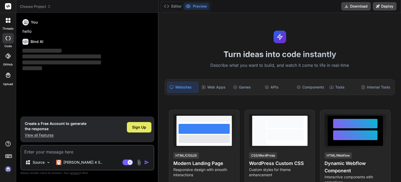
click at [138, 127] on span "Sign Up" at bounding box center [139, 126] width 14 height 5
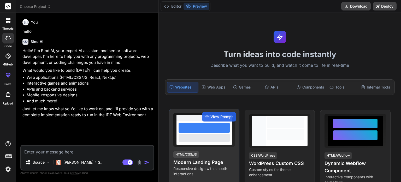
type textarea "x"
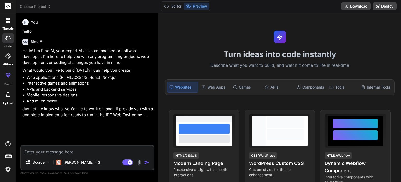
click at [6, 77] on icon at bounding box center [8, 75] width 6 height 6
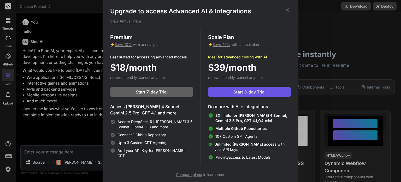
click at [270, 90] on button "Start 3-day Trial" at bounding box center [249, 92] width 83 height 10
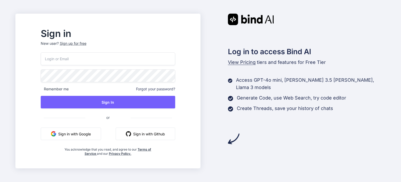
click at [88, 56] on input "email" at bounding box center [108, 58] width 135 height 13
type input "alexandre.hendel07@outlook.com"
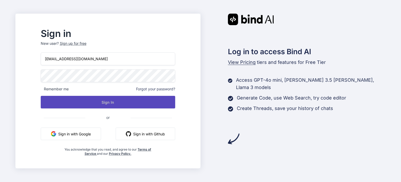
click at [124, 100] on button "Sign In" at bounding box center [108, 102] width 135 height 13
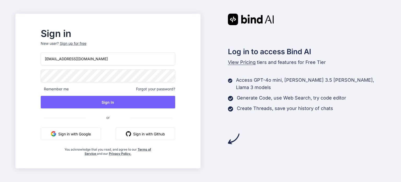
click at [87, 44] on div "Sign up for free" at bounding box center [73, 43] width 27 height 5
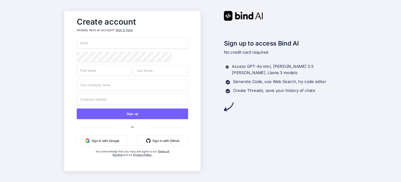
click at [123, 44] on input "email" at bounding box center [133, 43] width 112 height 11
type input "alexandre.hendel07@outlook.com"
type input "Hendel"
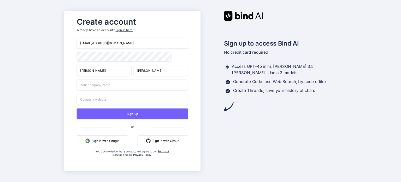
type input "Alexandre"
click at [112, 96] on input "text" at bounding box center [133, 99] width 112 height 11
click at [141, 114] on button "Sign up" at bounding box center [133, 113] width 112 height 11
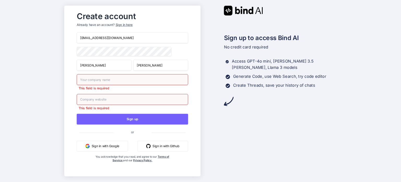
click at [125, 82] on input "text" at bounding box center [133, 79] width 112 height 11
type input "hendel"
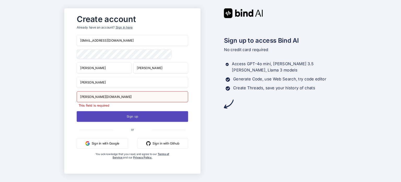
type input "hendel.com"
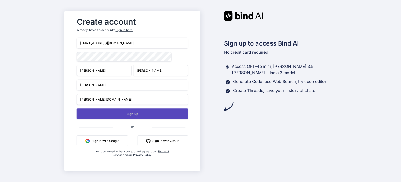
click at [135, 119] on button "Sign up" at bounding box center [133, 113] width 112 height 11
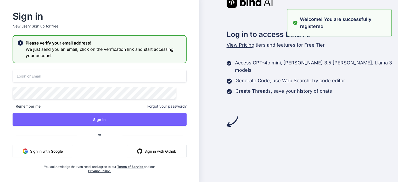
click at [138, 79] on input "email" at bounding box center [100, 76] width 174 height 13
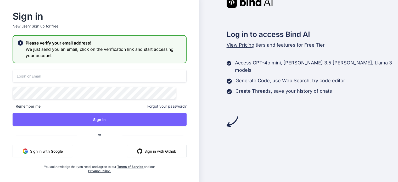
type input "alexandre.hendel07@outlook.com"
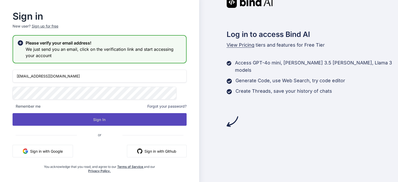
click at [101, 116] on button "Sign In" at bounding box center [100, 119] width 174 height 13
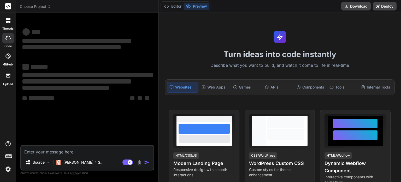
type textarea "x"
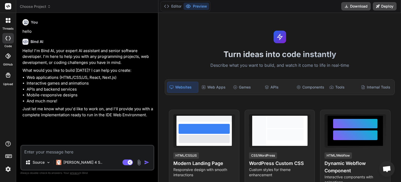
click at [56, 150] on textarea at bounding box center [87, 149] width 133 height 9
type textarea "Please create a complete, full-stack web application named "Munney - Simple Exp…"
type textarea "x"
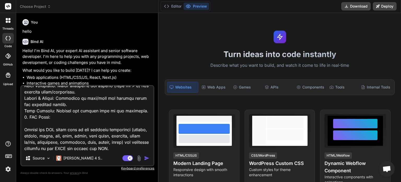
scroll to position [1776, 0]
type textarea "Please create a complete, full-stack web application named "Munney - Simple Exp…"
click at [145, 157] on img "button" at bounding box center [146, 157] width 5 height 5
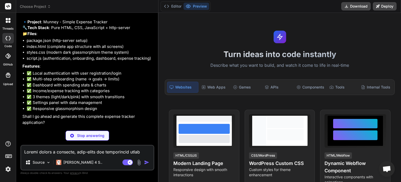
scroll to position [1147, 0]
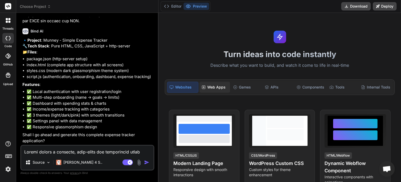
click at [215, 89] on div "Web Apps" at bounding box center [215, 87] width 31 height 11
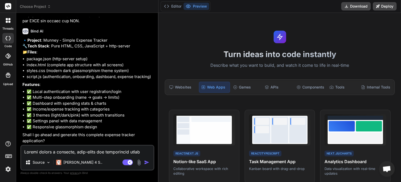
click at [140, 162] on img at bounding box center [139, 162] width 6 height 6
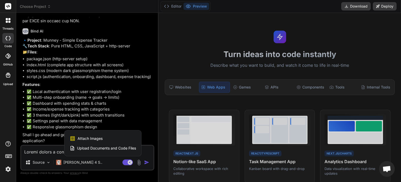
click at [44, 154] on div at bounding box center [200, 91] width 401 height 182
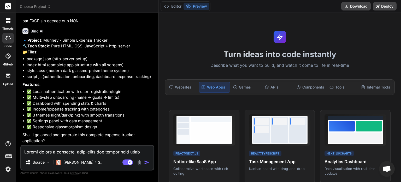
click at [45, 153] on textarea at bounding box center [87, 149] width 133 height 9
click at [96, 148] on textarea at bounding box center [87, 149] width 133 height 9
click at [140, 164] on img at bounding box center [139, 162] width 6 height 6
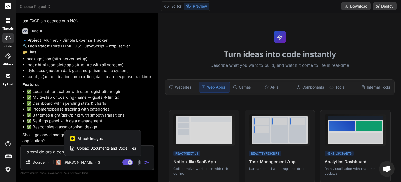
click at [110, 139] on div "Attach Images Image attachments are only supported in [PERSON_NAME] and Gemini …" at bounding box center [103, 138] width 66 height 10
type textarea "x"
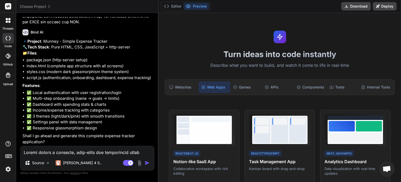
type input "C:\fakepath\image__1_-removebg-preview.png"
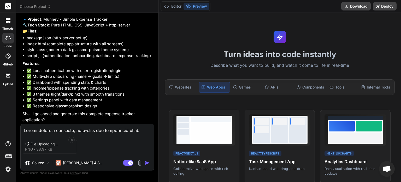
scroll to position [1165, 0]
click at [98, 154] on div "File Uploading... png 38.97 KB" at bounding box center [88, 146] width 134 height 22
click at [80, 129] on textarea at bounding box center [88, 128] width 134 height 9
type textarea "x"
type textarea "y"
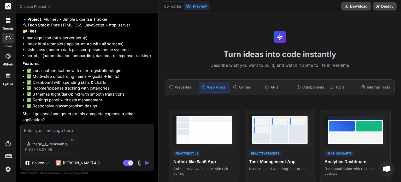
type textarea "x"
type textarea "ye"
type textarea "x"
type textarea "yes"
type textarea "x"
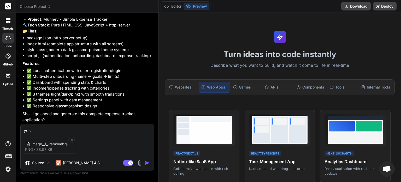
type textarea "yes,"
type textarea "x"
type textarea "yes,"
type textarea "x"
type textarea "yes, h"
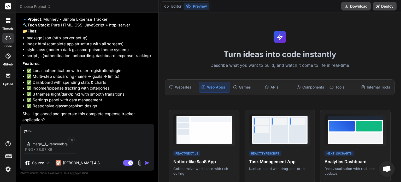
type textarea "x"
type textarea "yes, he"
type textarea "x"
type textarea "yes, her"
type textarea "x"
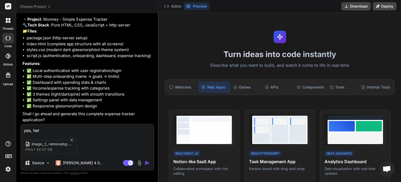
type textarea "yes, here"
type textarea "x"
type textarea "yes, here'"
type textarea "x"
type textarea "yes, here's"
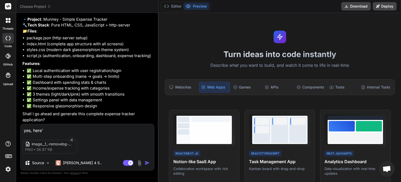
type textarea "x"
type textarea "yes, here's"
type textarea "x"
type textarea "yes, here's t"
type textarea "x"
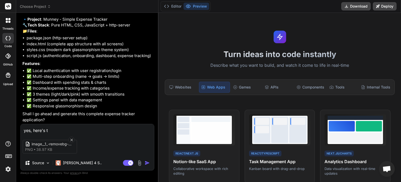
type textarea "yes, here's th"
type textarea "x"
type textarea "yes, here's the"
type textarea "x"
type textarea "yes, here's the"
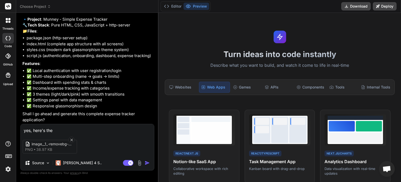
type textarea "x"
type textarea "yes, here's the l"
type textarea "x"
type textarea "yes, here's the lo"
type textarea "x"
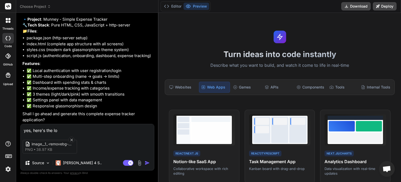
type textarea "yes, here's the log"
type textarea "x"
type textarea "yes, here's the logo"
type textarea "x"
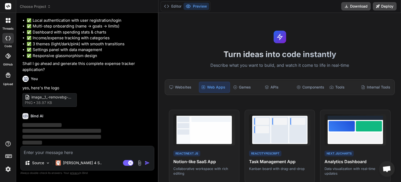
scroll to position [1218, 0]
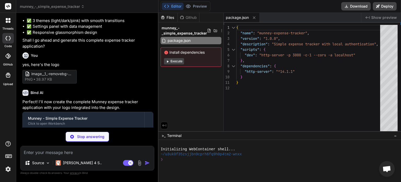
type textarea "x"
type textarea "<!-- Alert Container --> <div id="alertContainer" class="alert-container"></div…"
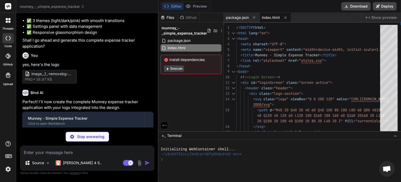
type textarea "x"
type textarea ".modal-content { padding: 1.5rem; margin: 1rem; } }"
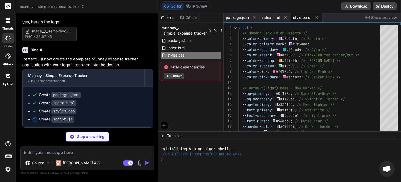
scroll to position [1283, 0]
type textarea "x"
type textarea "} } }"
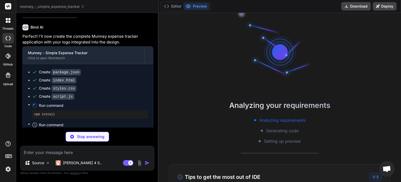
scroll to position [45, 0]
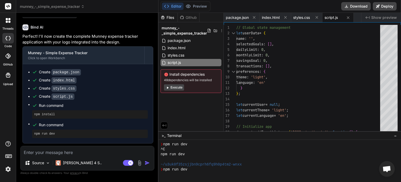
type textarea "x"
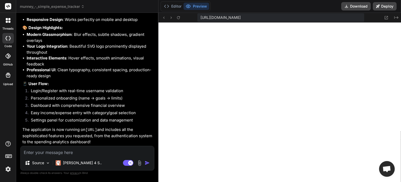
scroll to position [1537, 0]
click at [86, 152] on textarea at bounding box center [88, 150] width 134 height 9
type textarea "w"
type textarea "x"
type textarea "wh"
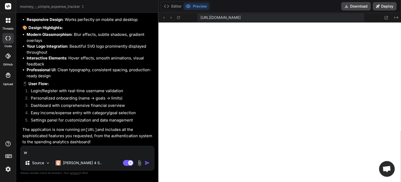
type textarea "x"
type textarea "whe"
type textarea "x"
type textarea "when"
type textarea "x"
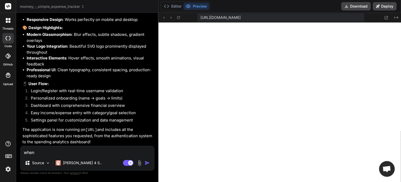
type textarea "when"
type textarea "x"
type textarea "when t"
type textarea "x"
type textarea "when te"
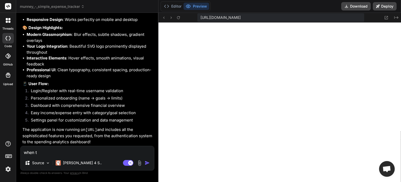
type textarea "x"
type textarea "when tes"
type textarea "x"
type textarea "when test"
type textarea "x"
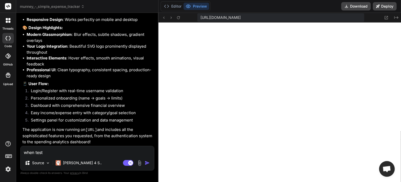
type textarea "when testi"
type textarea "x"
type textarea "when testin"
type textarea "x"
type textarea "when testing"
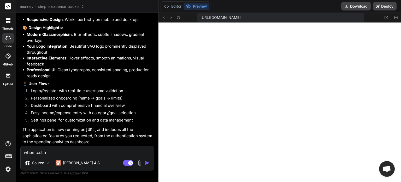
type textarea "x"
type textarea "when testing"
type textarea "x"
type textarea "when testing u"
type textarea "x"
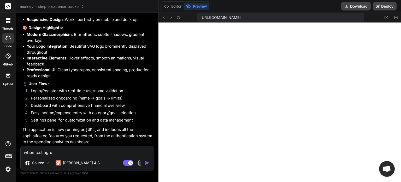
type textarea "when testing us"
type textarea "x"
type textarea "when testing use"
type textarea "x"
type textarea "when testing user"
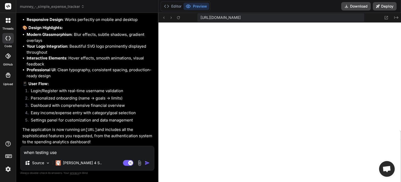
type textarea "x"
type textarea "when testing users"
type textarea "x"
type textarea "when testing users"
type textarea "x"
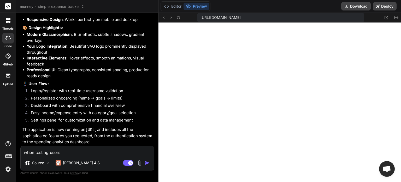
type textarea "when testing users c"
type textarea "x"
type textarea "when testing users ca"
type textarea "x"
type textarea "when testing users can"
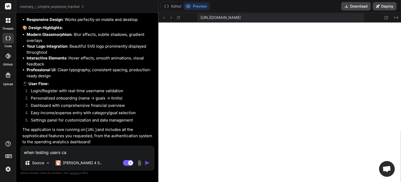
type textarea "x"
type textarea "when testing users can"
type textarea "x"
type textarea "when testing users can o"
type textarea "x"
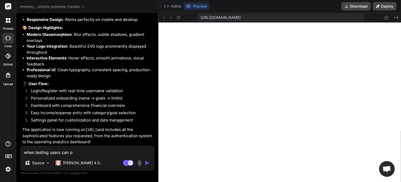
type textarea "when testing users can on"
type textarea "x"
type textarea "when testing users can onl"
type textarea "x"
type textarea "when testing users can only"
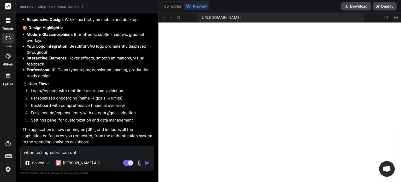
type textarea "x"
type textarea "when testing users can only"
type textarea "x"
type textarea "when testing users can only b"
type textarea "x"
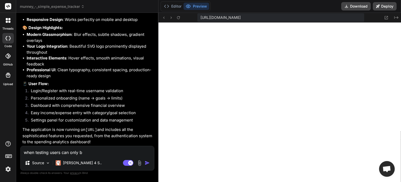
type textarea "when testing users can only"
type textarea "x"
type textarea "when testing users can only l"
type textarea "x"
type textarea "when testing users can only lo"
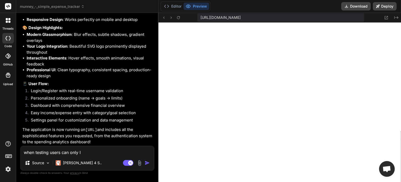
type textarea "x"
type textarea "when testing users can only log"
type textarea "x"
type textarea "when testing users can only log"
type textarea "x"
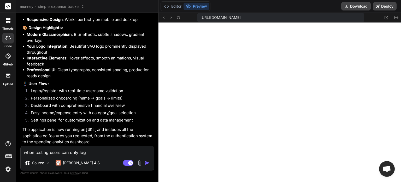
type textarea "when testing users can only log b"
type textarea "x"
type textarea "when testing users can only log ba"
type textarea "x"
type textarea "when testing users can only log bac"
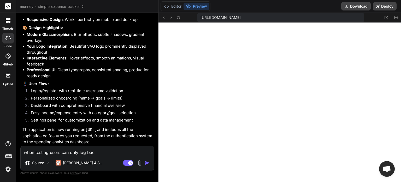
type textarea "x"
type textarea "when testing users can only log back"
type textarea "x"
type textarea "when testing users can only log back"
type textarea "x"
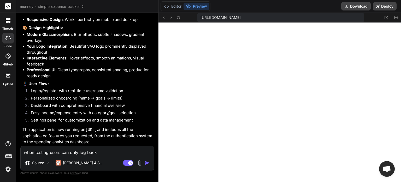
type textarea "when testing users can only log back i"
type textarea "x"
type textarea "when testing users can only log back in"
type textarea "x"
type textarea "when testing users can only log back in"
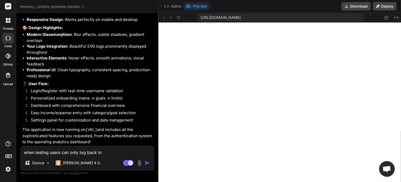
type textarea "x"
type textarea "when testing users can only log back in o"
type textarea "x"
type textarea "when testing users can only log back in on"
type textarea "x"
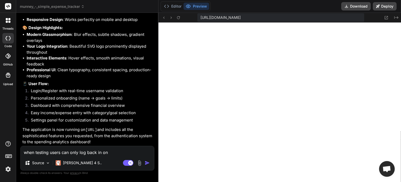
type textarea "when testing users can only log back in on"
type textarea "x"
type textarea "when testing users can only log back in on t"
type textarea "x"
type textarea "when testing users can only log back in on th"
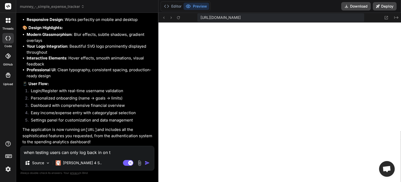
type textarea "x"
type textarea "when testing users can only log back in on the"
type textarea "x"
type textarea "when testing users can only log back in on the"
type textarea "x"
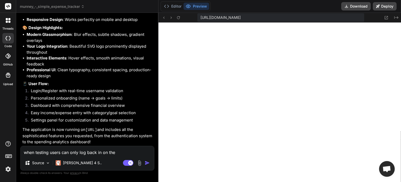
type textarea "when testing users can only log back in on the d"
type textarea "x"
type textarea "when testing users can only log back in on the de"
type textarea "x"
type textarea "when testing users can only log back in on the dev"
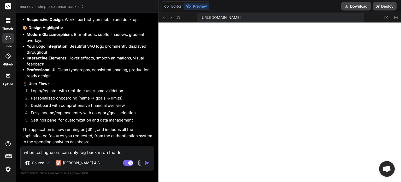
type textarea "x"
type textarea "when testing users can only log back in on the devi"
type textarea "x"
type textarea "when testing users can only log back in on the devic"
type textarea "x"
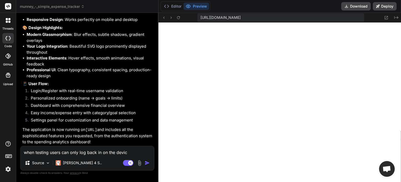
type textarea "when testing users can only log back in on the device"
type textarea "x"
type textarea "when testing users can only log back in on the device"
type textarea "x"
type textarea "when testing users can only log back in on the device t"
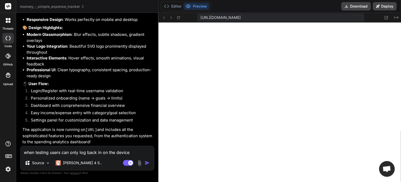
type textarea "x"
type textarea "when testing users can only log back in on the device th"
type textarea "x"
type textarea "when testing users can only log back in on the device the"
type textarea "x"
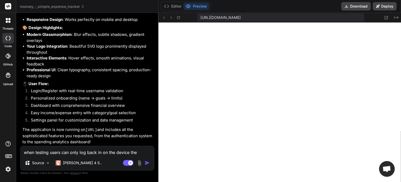
type textarea "when testing users can only log back in on the device the"
type textarea "x"
type textarea "when testing users can only log back in on the device the r"
type textarea "x"
type textarea "when testing users can only log back in on the device the re"
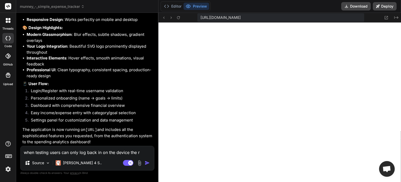
type textarea "x"
type textarea "when testing users can only log back in on the device the reg"
type textarea "x"
type textarea "when testing users can only log back in on the device the regi"
type textarea "x"
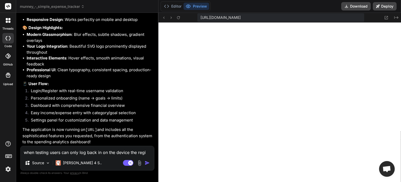
type textarea "when testing users can only log back in on the device the regis"
type textarea "x"
type textarea "when testing users can only log back in on the device the regist"
type textarea "x"
type textarea "when testing users can only log back in on the device the registe"
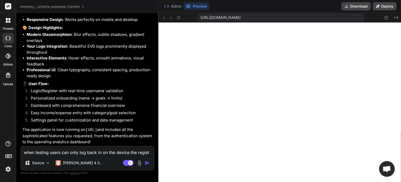
type textarea "x"
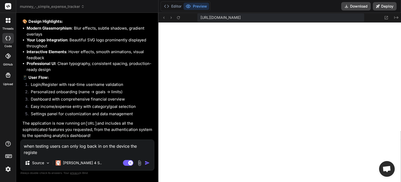
type textarea "when testing users can only log back in on the device the register"
type textarea "x"
type textarea "when testing users can only log back in on the device the registere"
type textarea "x"
type textarea "when testing users can only log back in on the device the registered"
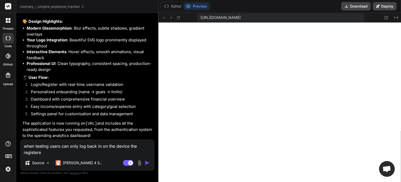
type textarea "x"
type textarea "when testing users can only log back in on the device the registered"
type textarea "x"
type textarea "when testing users can only log back in on the device the registered i"
type textarea "x"
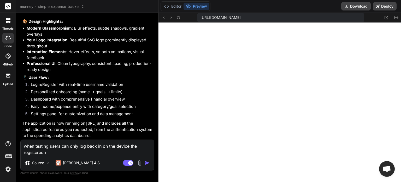
type textarea "when testing users can only log back in on the device the registered in"
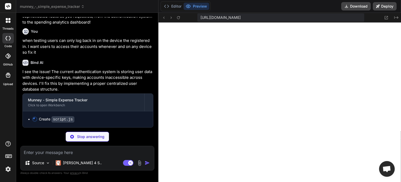
scroll to position [1656, 0]
click at [102, 151] on textarea at bounding box center [88, 150] width 134 height 9
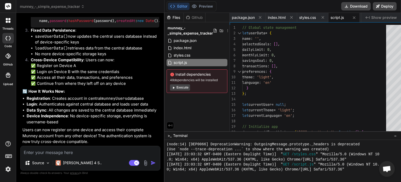
scroll to position [1871, 0]
click at [196, 5] on button "Preview" at bounding box center [203, 6] width 26 height 7
